Goal: Task Accomplishment & Management: Complete application form

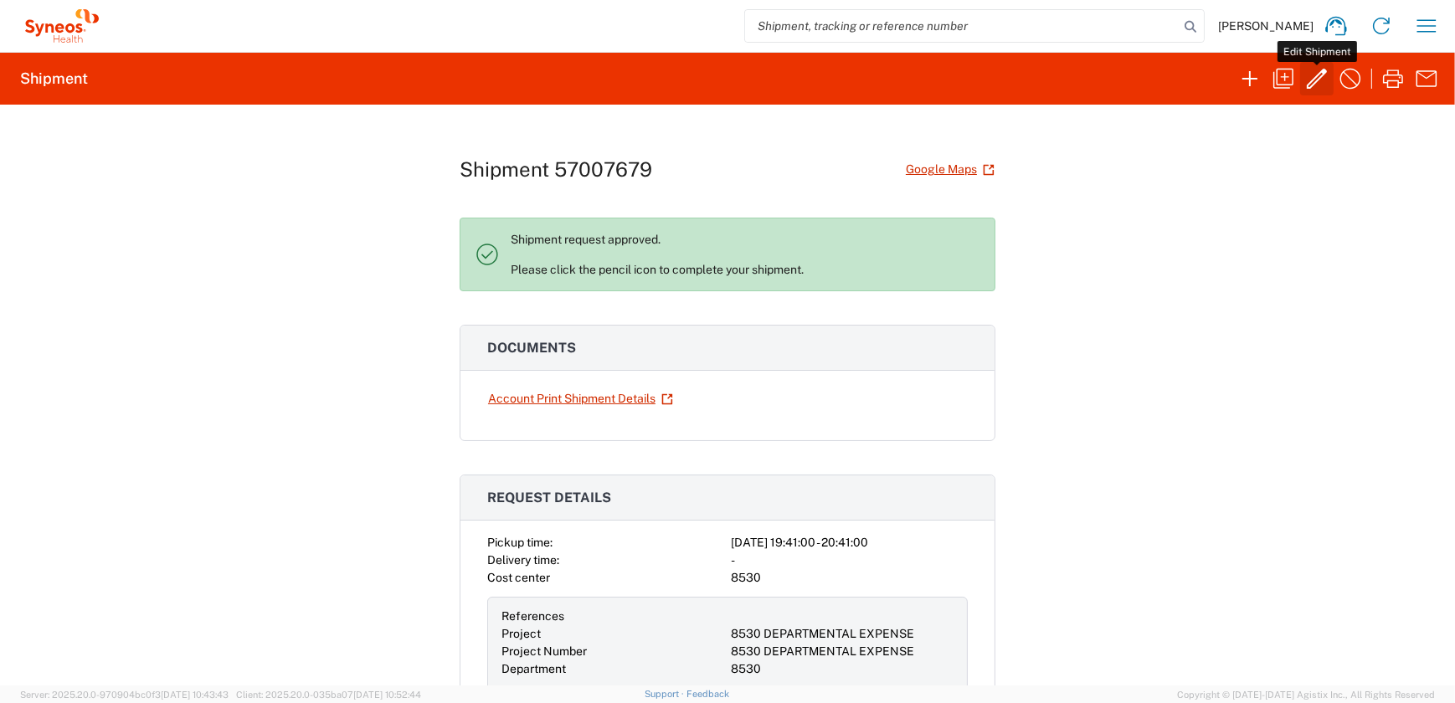
click at [1314, 80] on icon "button" at bounding box center [1317, 79] width 20 height 20
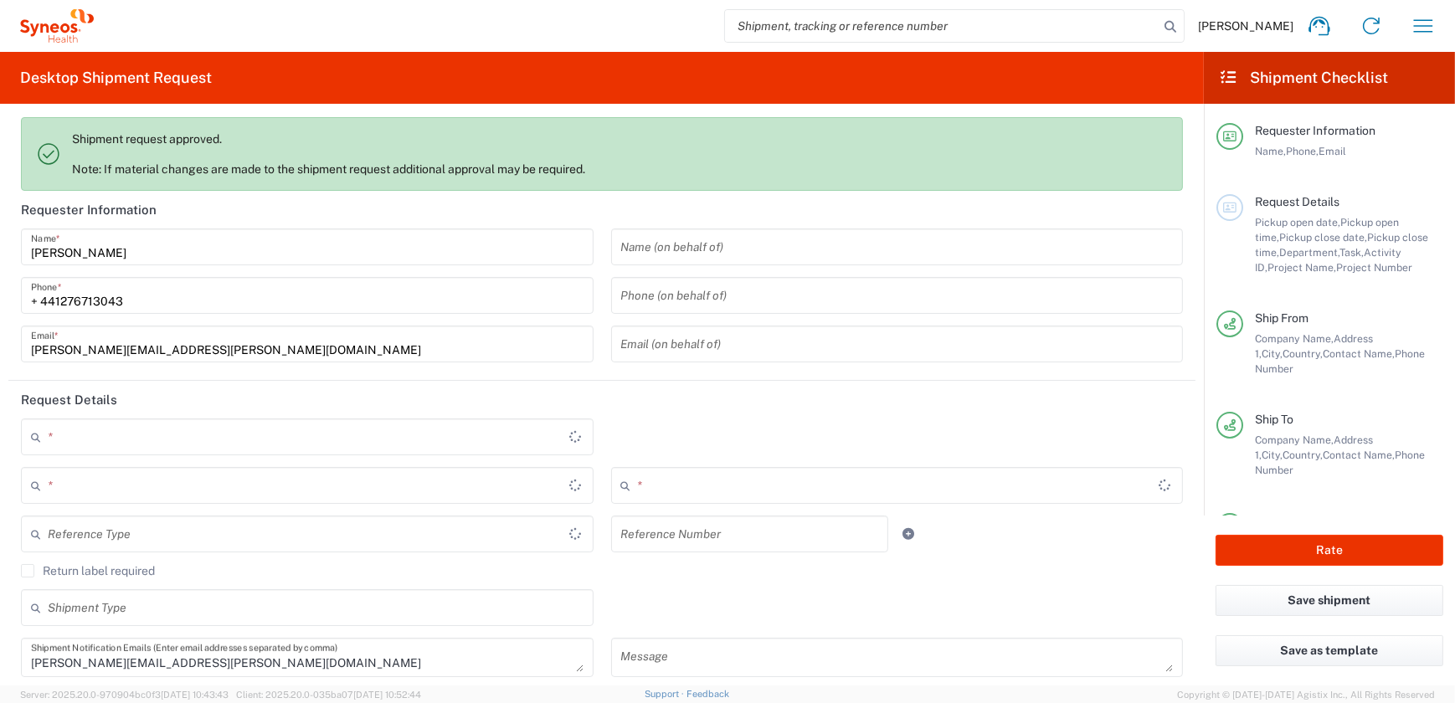
type input "Residential/Home"
type input "Envelope"
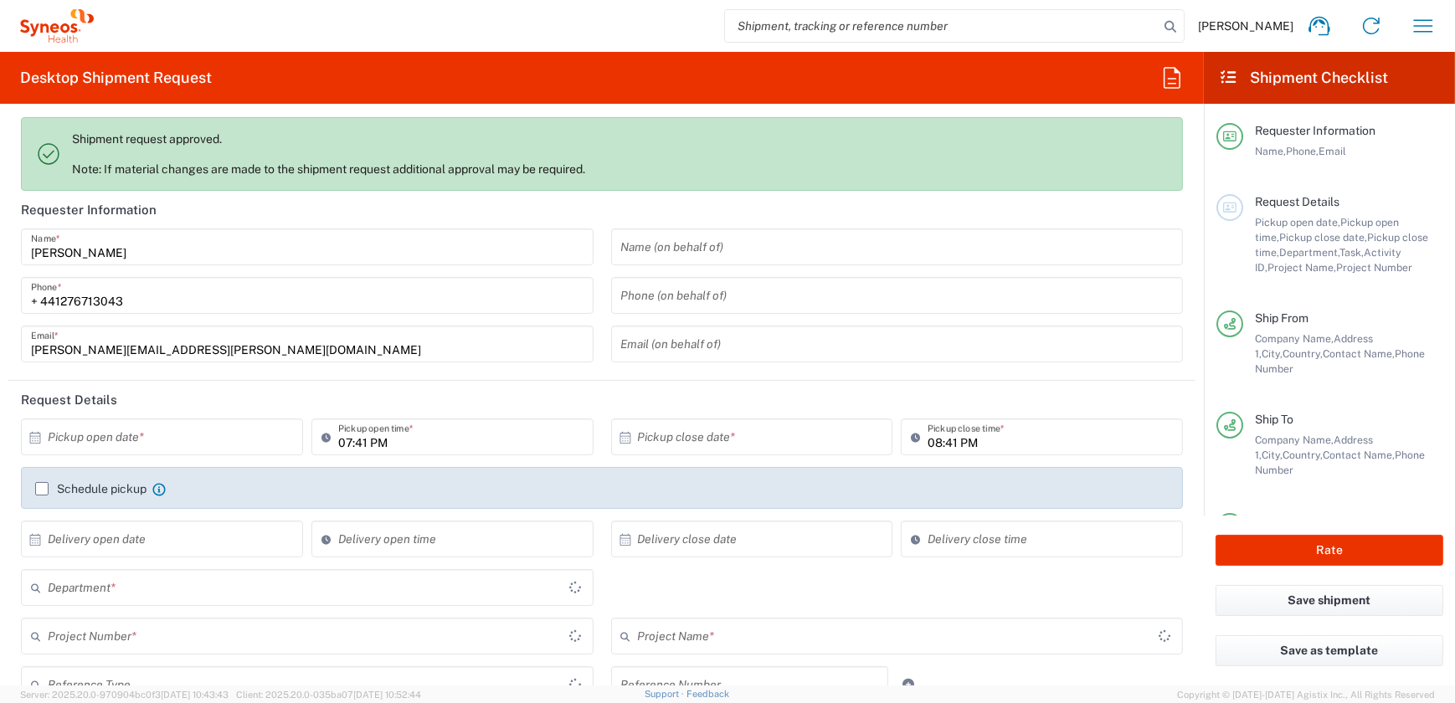
type input "8530 DEPARTMENTAL EXPENSE"
type input "[GEOGRAPHIC_DATA]"
type input "8530 DEPARTMENTAL EXPENSE"
type input "[GEOGRAPHIC_DATA]"
type input "8530"
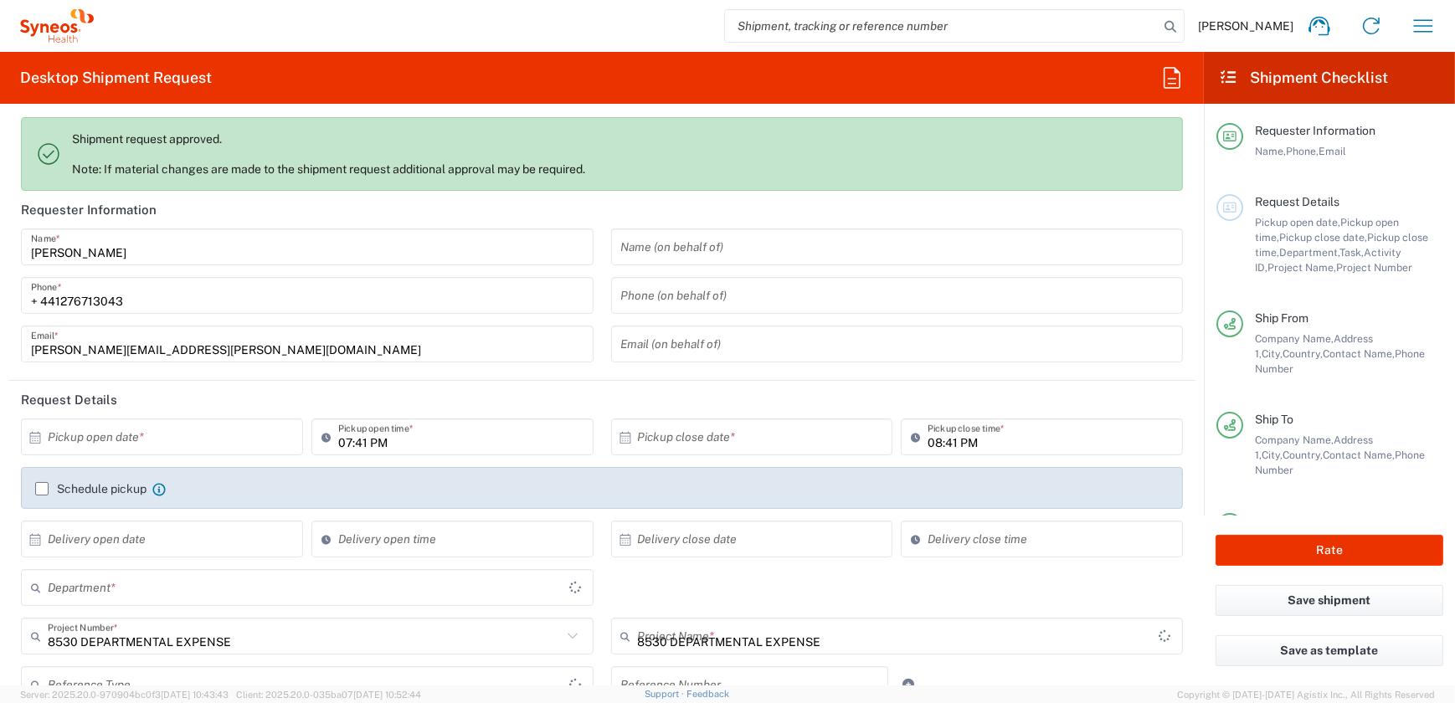
type input "Delivery Duty Paid"
type input "[GEOGRAPHIC_DATA]"
type input "Syneos Health UK Limited"
click at [1314, 553] on button "Rate" at bounding box center [1330, 550] width 228 height 31
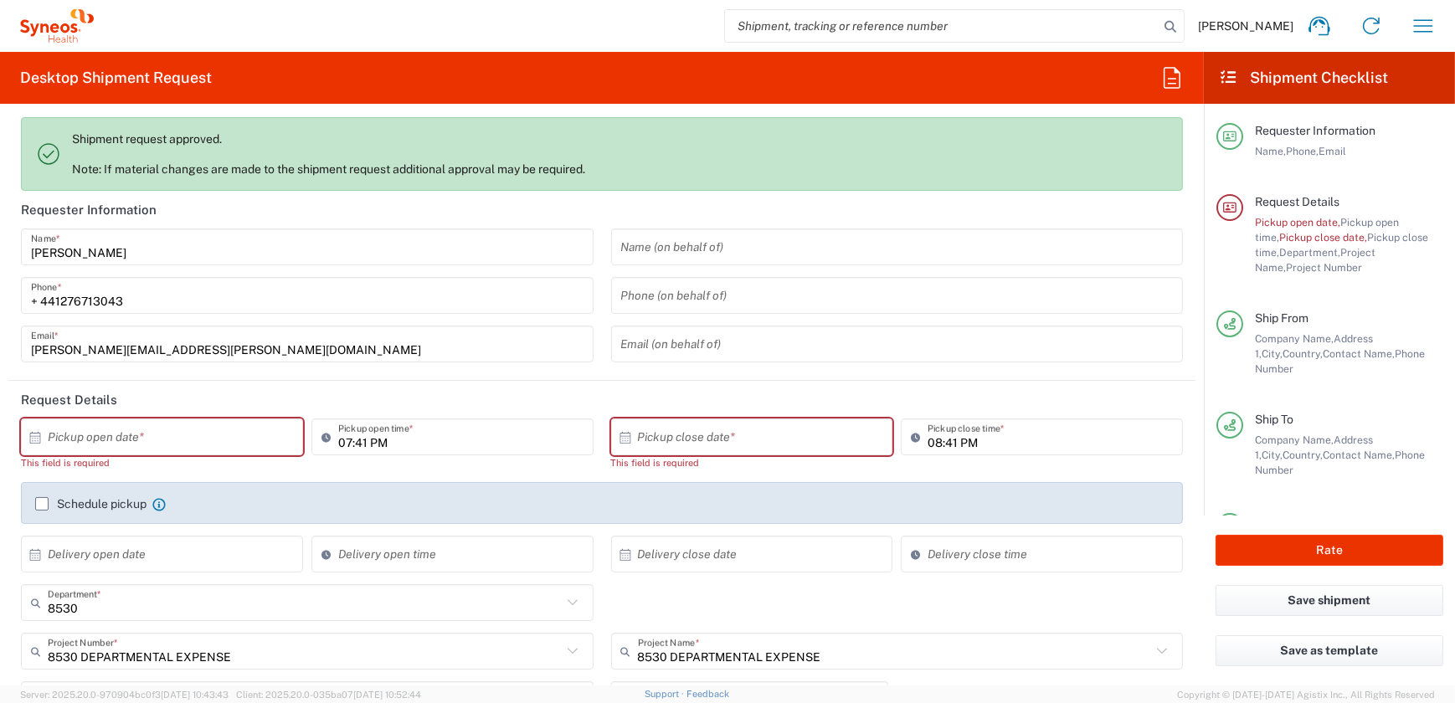
click at [234, 432] on input "text" at bounding box center [166, 437] width 236 height 29
